Goal: Task Accomplishment & Management: Manage account settings

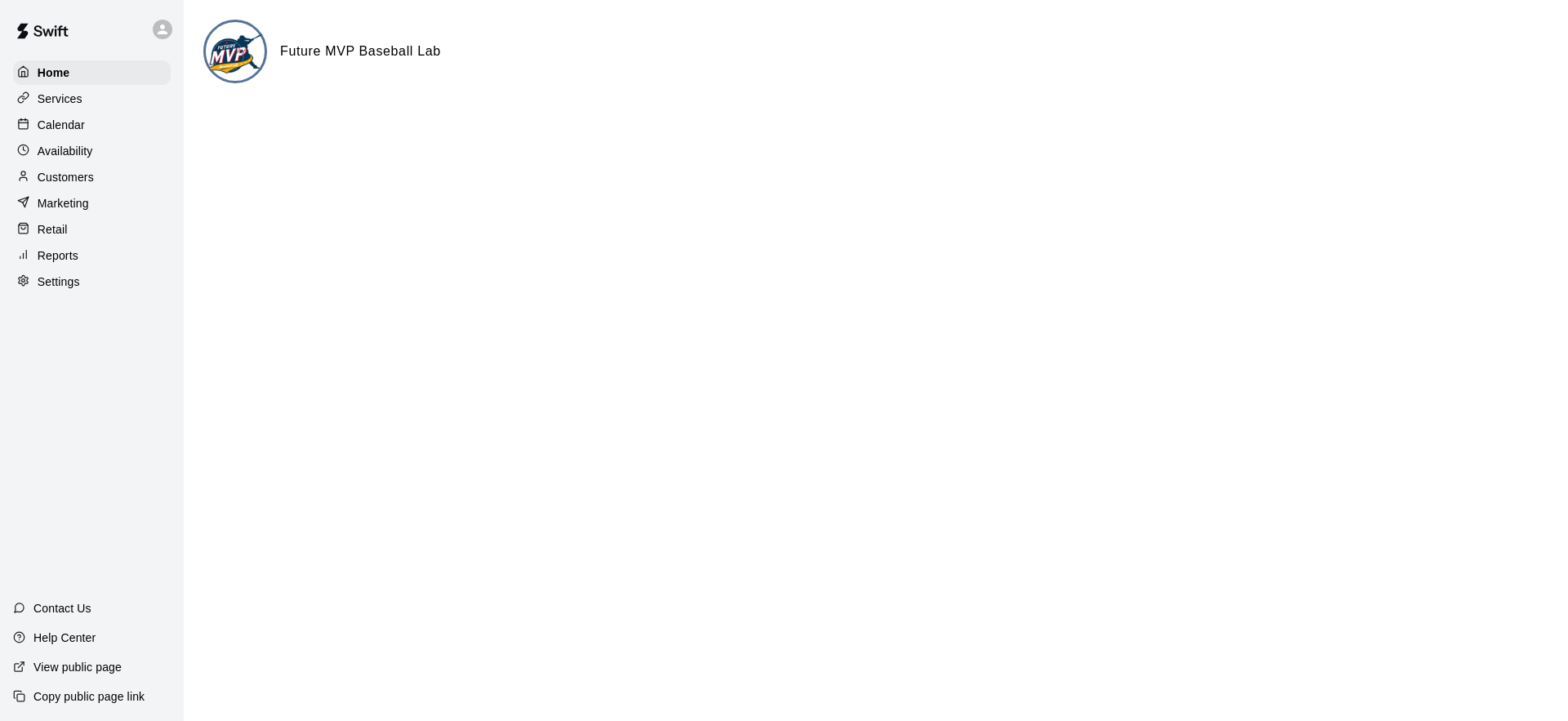
click at [158, 30] on icon at bounding box center [162, 29] width 14 height 14
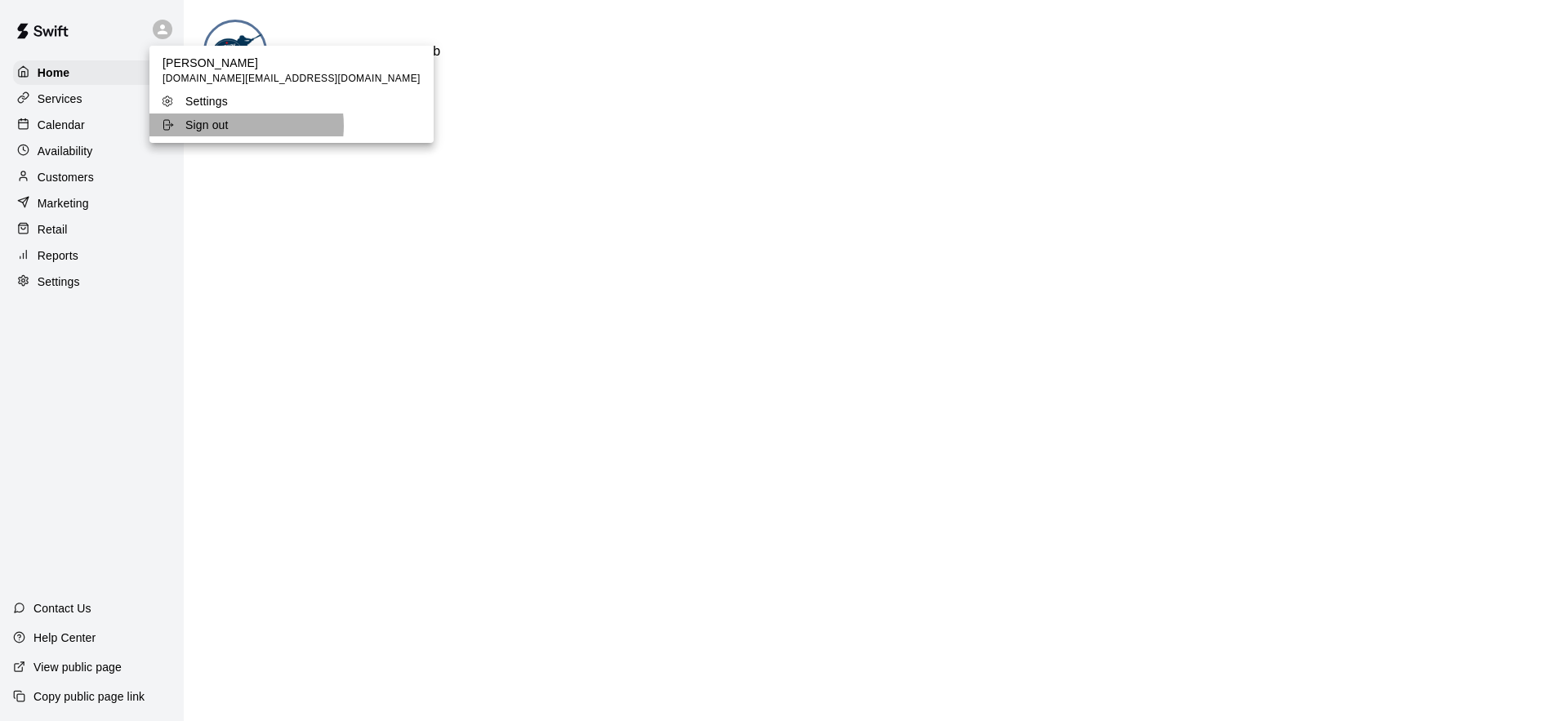
click at [234, 126] on div "Sign out" at bounding box center [214, 125] width 107 height 16
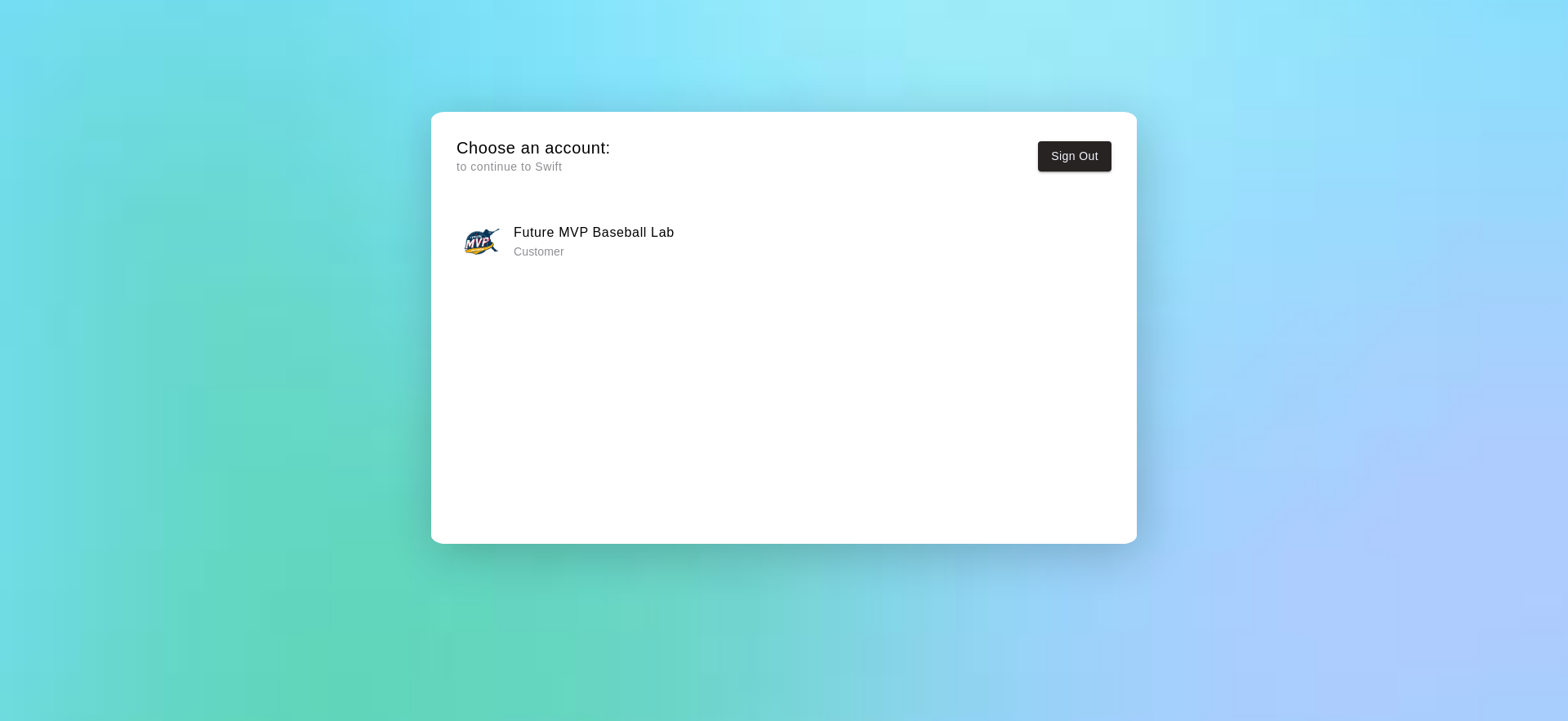
click at [603, 248] on p "Customer" at bounding box center [594, 251] width 161 height 16
